Goal: Transaction & Acquisition: Purchase product/service

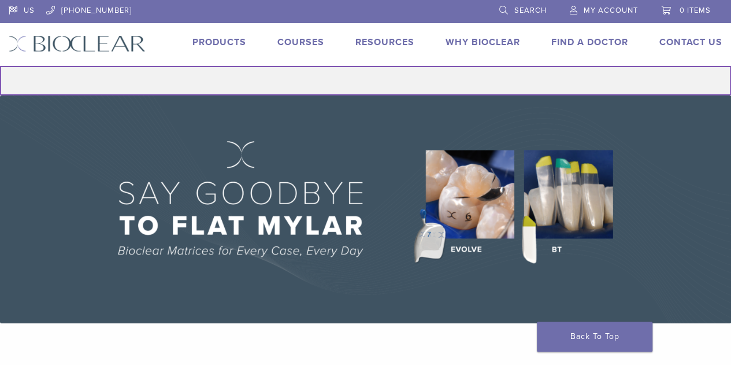
click at [432, 70] on input "Search for:" at bounding box center [365, 80] width 731 height 29
type input "**********"
click at [0, 65] on button "Search" at bounding box center [-1, 65] width 1 height 1
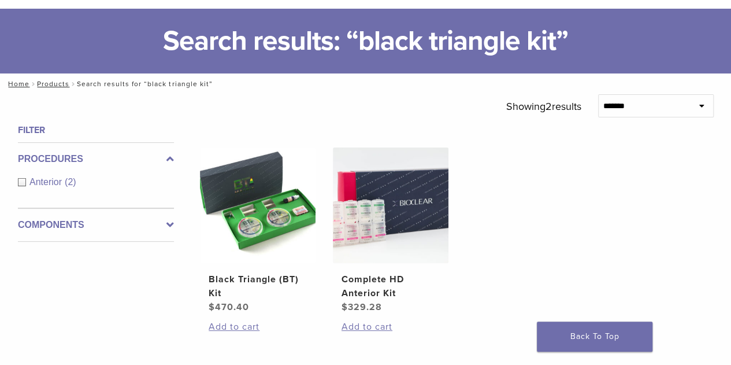
scroll to position [58, 0]
click at [392, 214] on img at bounding box center [391, 205] width 116 height 116
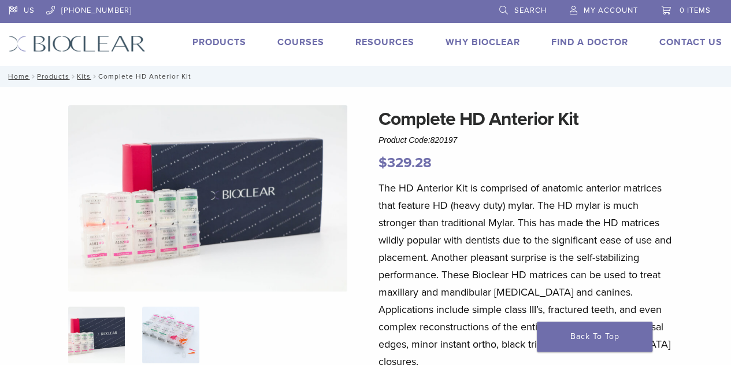
click at [154, 333] on img at bounding box center [170, 334] width 57 height 57
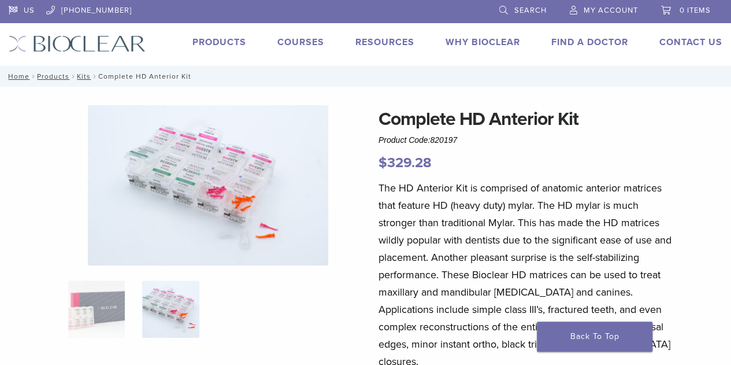
click at [269, 233] on img at bounding box center [208, 185] width 240 height 160
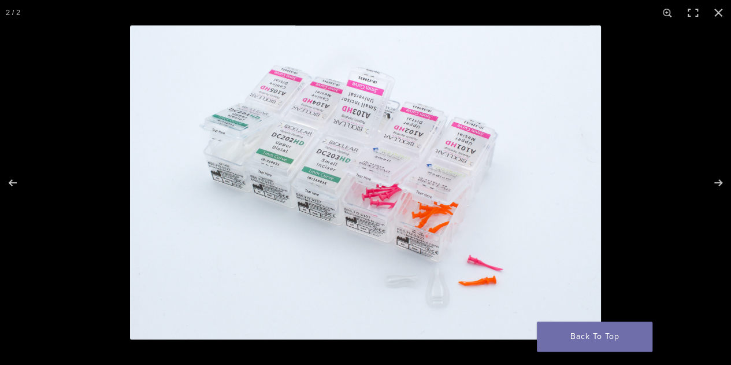
click at [445, 295] on img "Full screen image" at bounding box center [365, 182] width 471 height 314
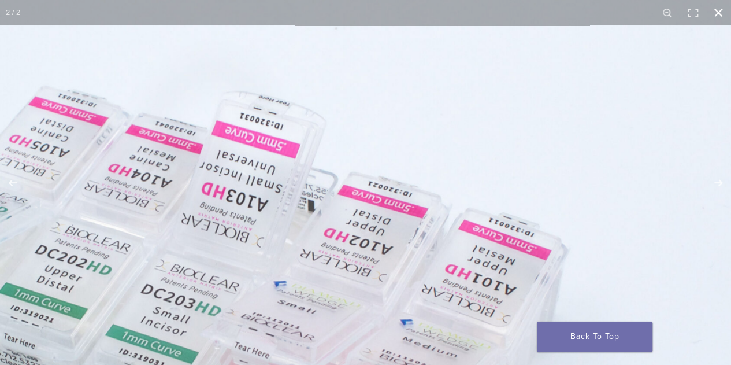
click at [722, 18] on button "Close (Esc)" at bounding box center [718, 12] width 25 height 25
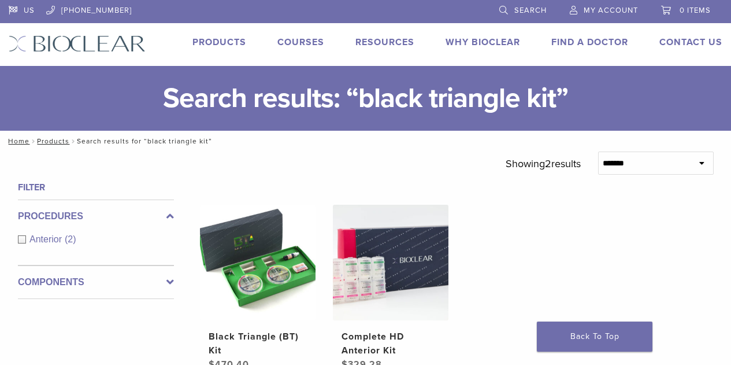
scroll to position [58, 0]
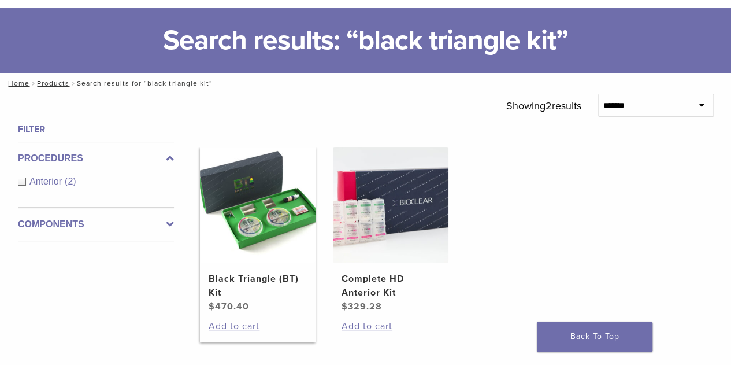
click at [273, 214] on img at bounding box center [258, 205] width 116 height 116
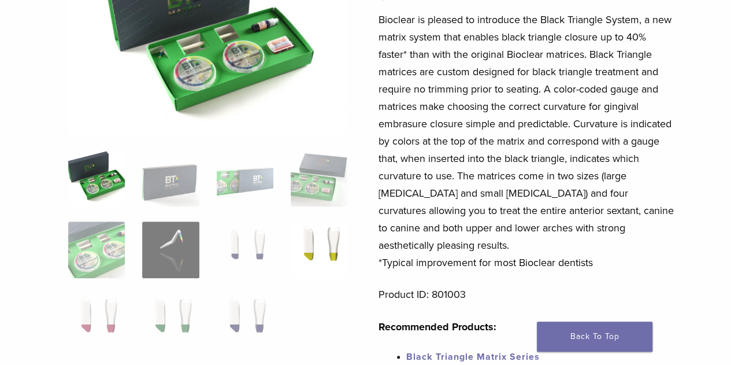
scroll to position [169, 0]
click at [318, 253] on img at bounding box center [319, 249] width 57 height 57
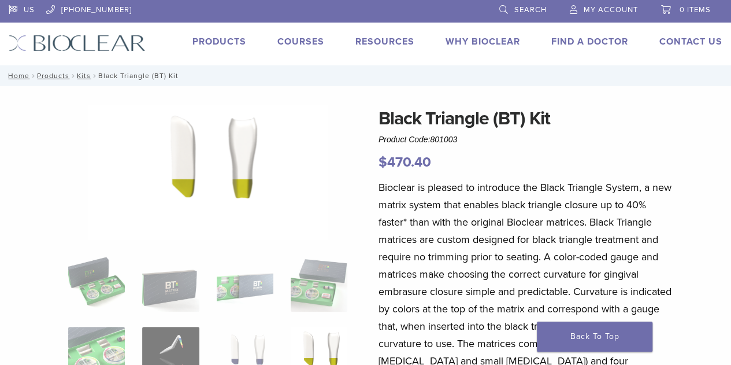
scroll to position [0, 0]
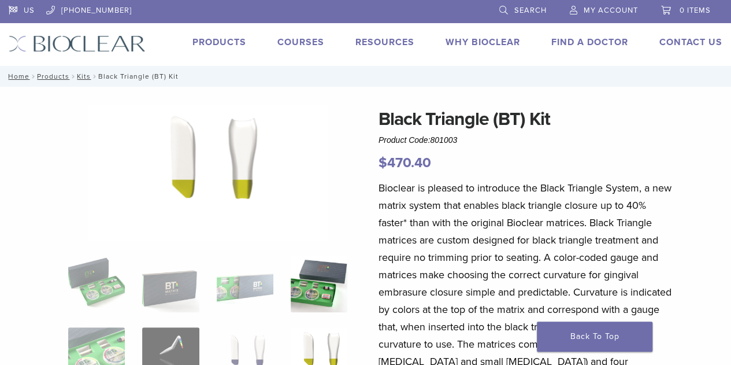
click at [317, 287] on img at bounding box center [319, 283] width 57 height 57
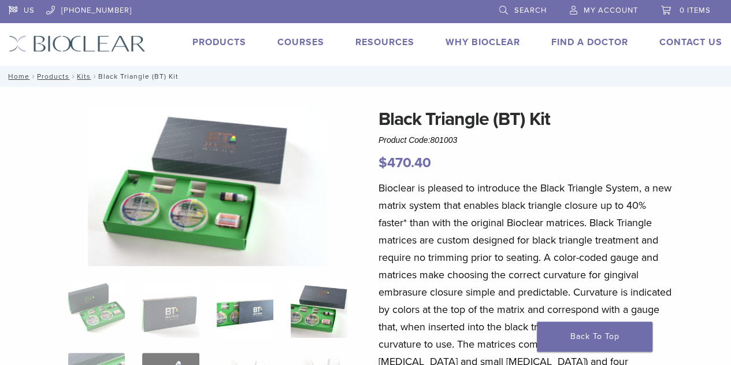
click at [258, 311] on img at bounding box center [245, 309] width 57 height 57
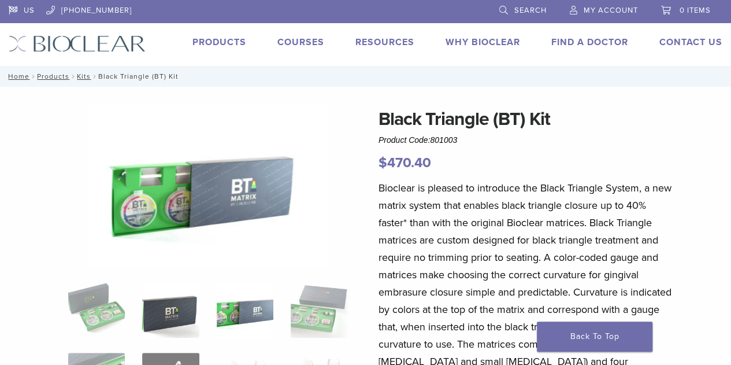
click at [185, 311] on img at bounding box center [170, 309] width 57 height 57
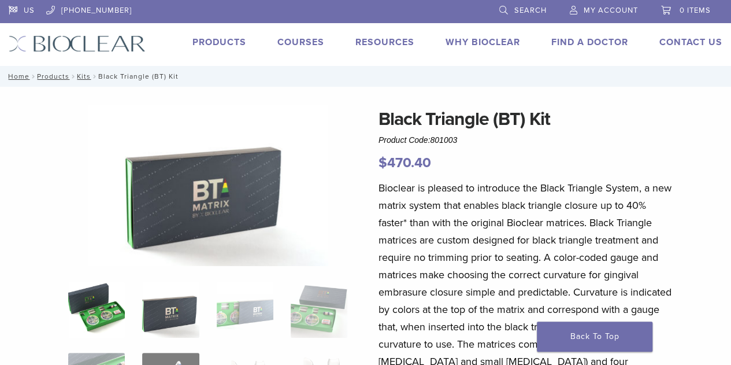
click at [91, 308] on img at bounding box center [96, 309] width 57 height 57
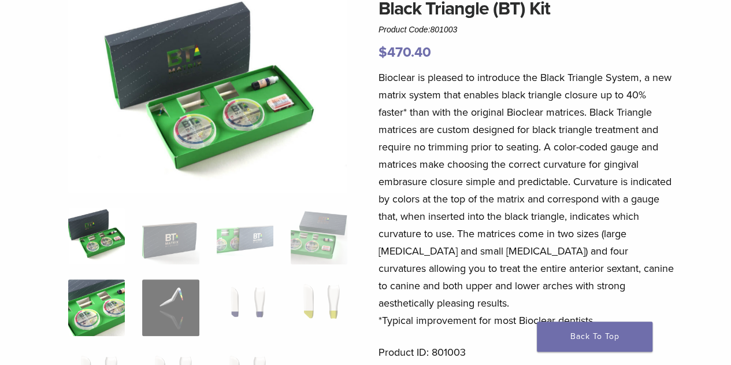
click at [99, 301] on img at bounding box center [96, 307] width 57 height 57
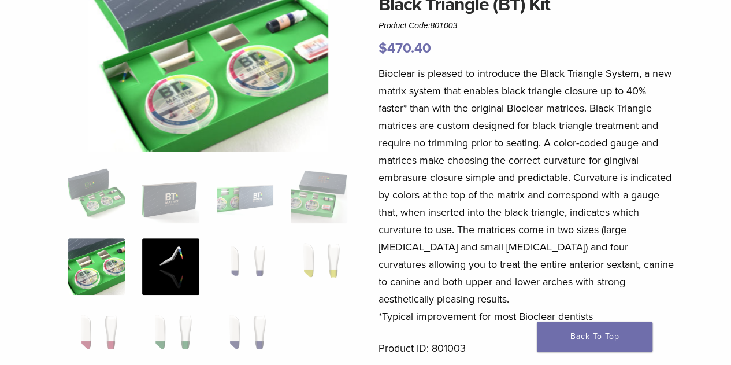
scroll to position [114, 0]
click at [190, 275] on img at bounding box center [170, 266] width 57 height 57
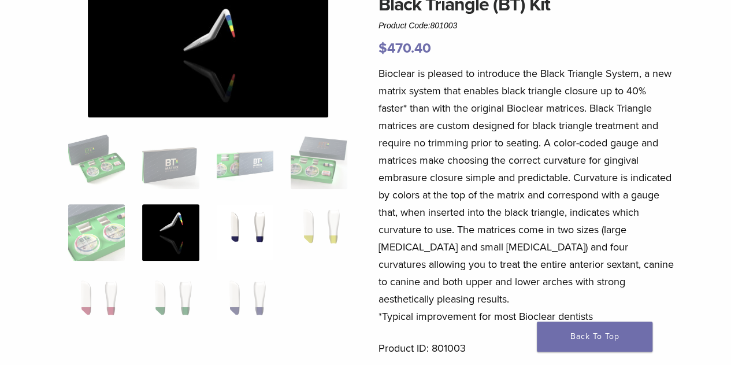
click at [261, 240] on img at bounding box center [245, 232] width 57 height 57
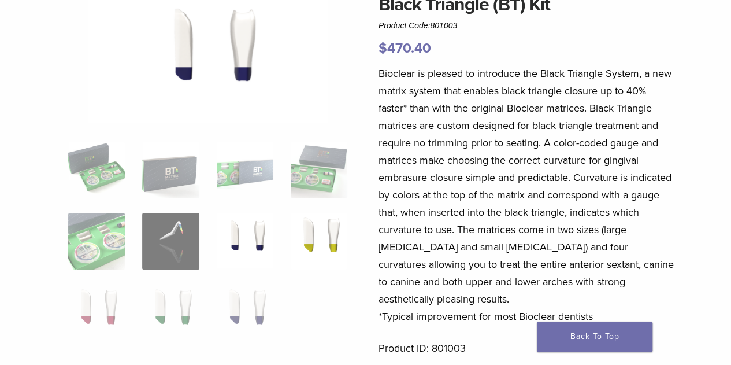
click at [318, 230] on img at bounding box center [319, 241] width 57 height 57
click at [258, 305] on img at bounding box center [245, 312] width 57 height 57
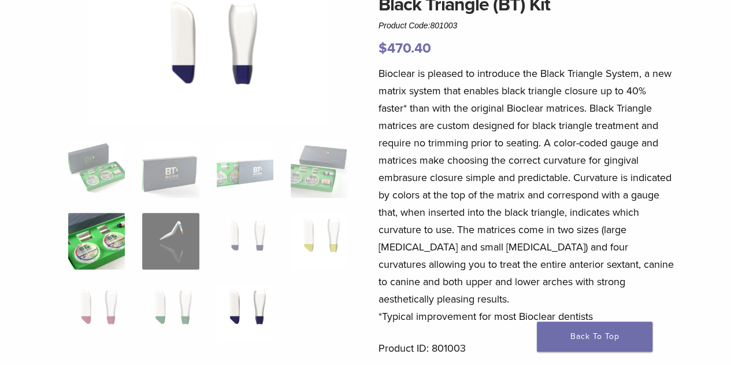
click at [107, 249] on img at bounding box center [96, 241] width 57 height 57
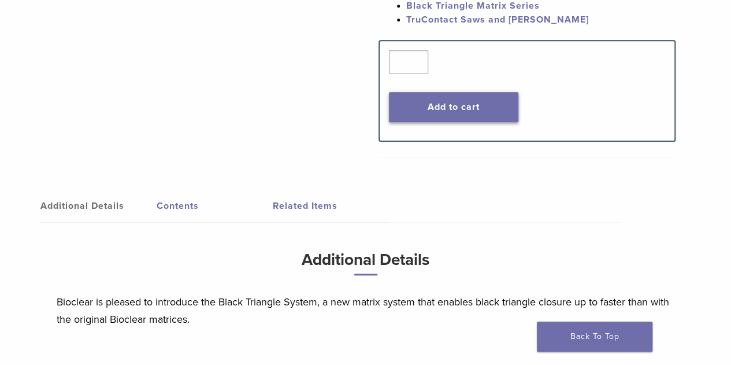
scroll to position [519, 0]
click at [474, 92] on button "Add to cart" at bounding box center [453, 107] width 129 height 30
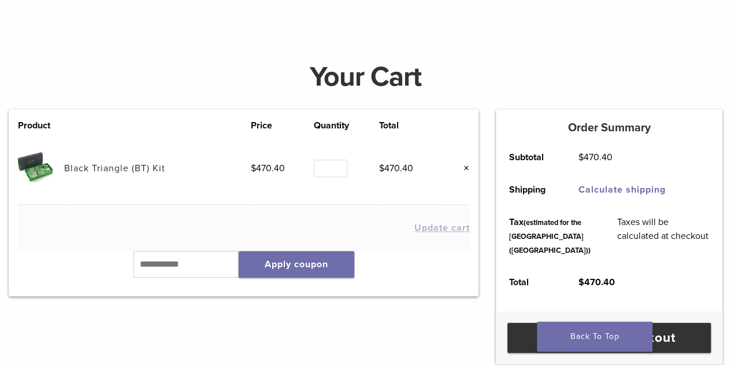
scroll to position [115, 0]
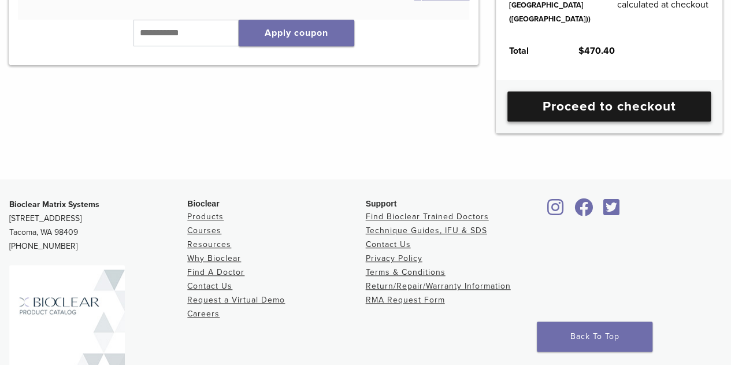
click at [627, 121] on link "Proceed to checkout" at bounding box center [608, 106] width 203 height 30
